Goal: Find specific page/section: Find specific page/section

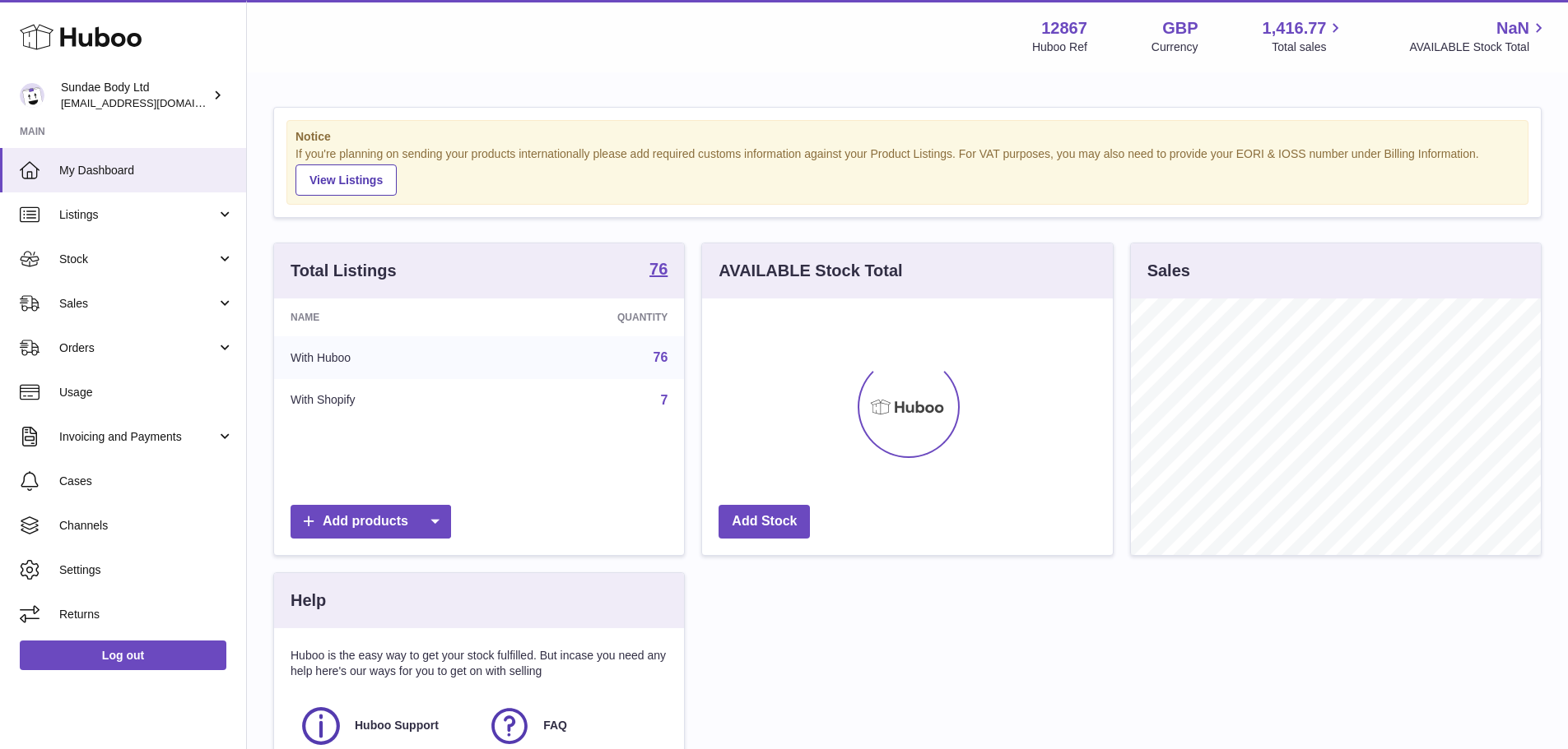
scroll to position [257, 411]
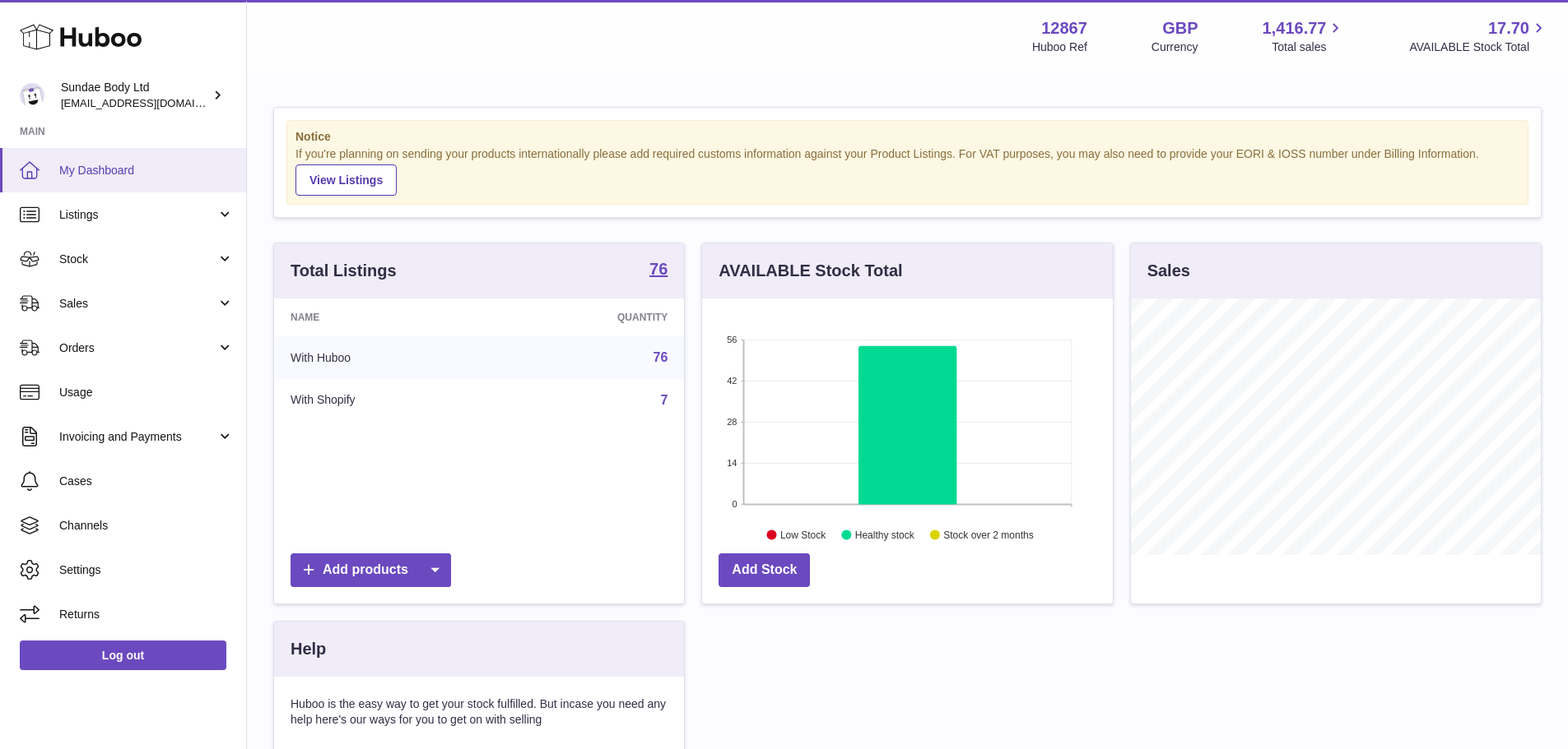
click at [148, 181] on link "My Dashboard" at bounding box center [123, 170] width 246 height 45
click at [231, 313] on link "Sales" at bounding box center [123, 304] width 246 height 45
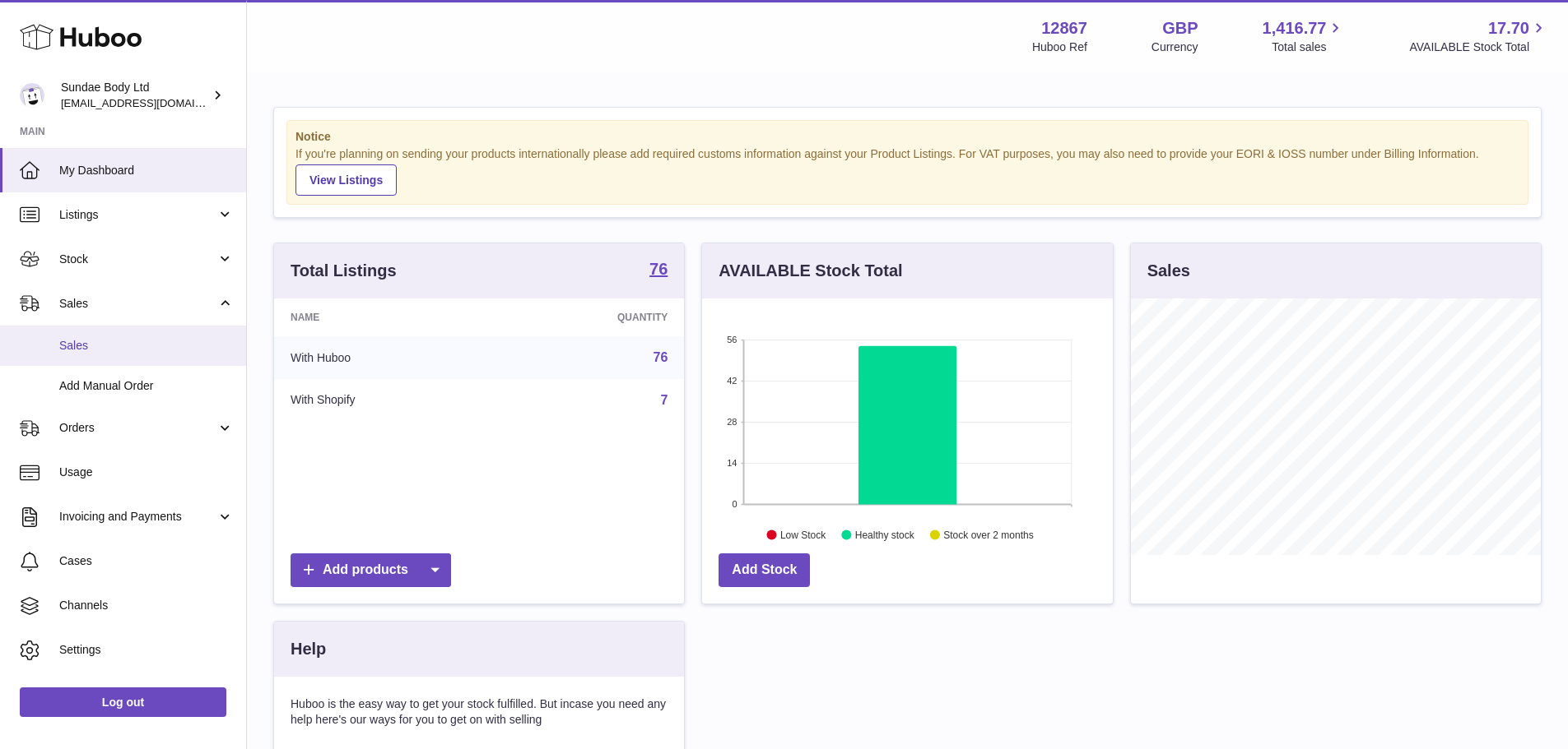
click at [174, 359] on link "Sales" at bounding box center [123, 346] width 246 height 40
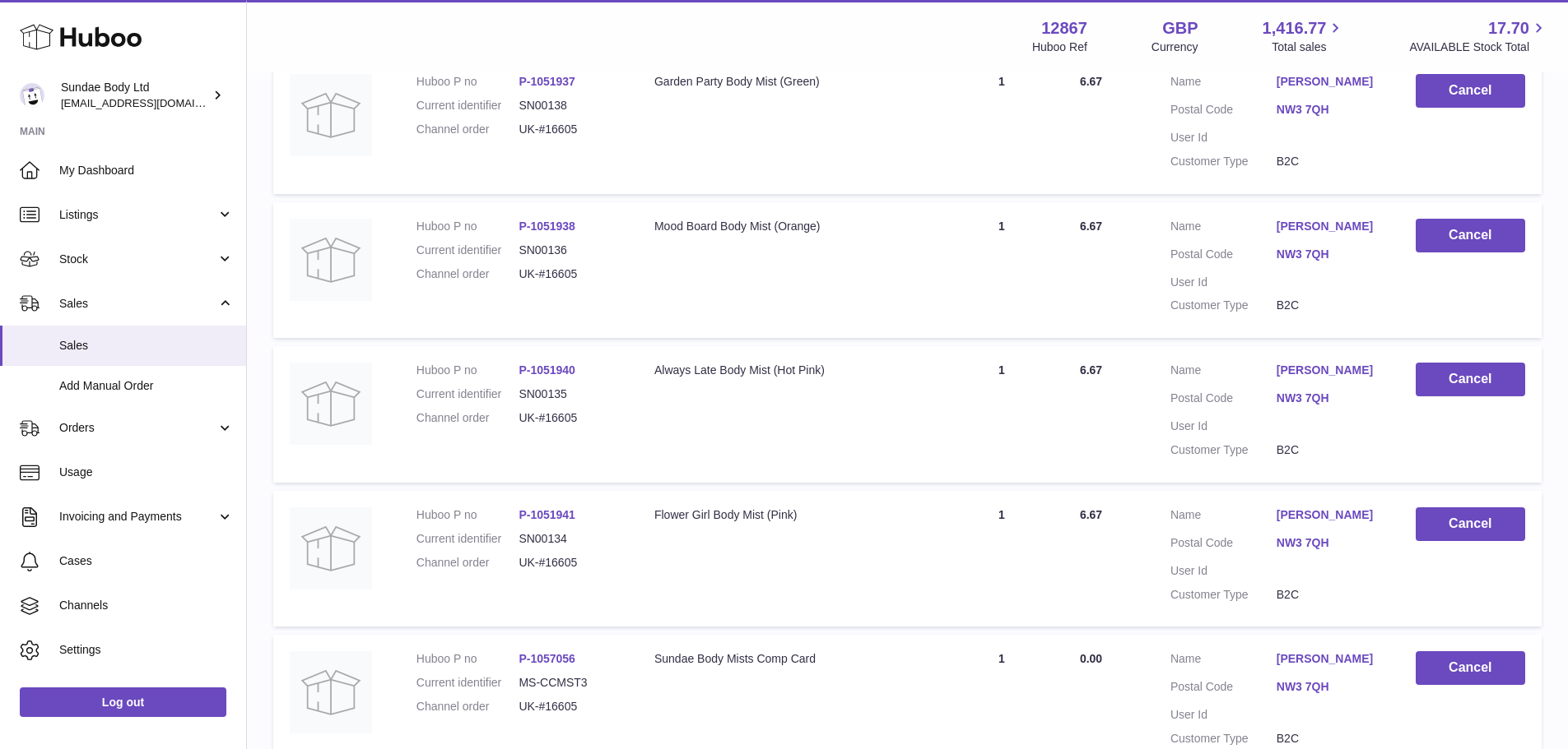
scroll to position [1280, 0]
